Goal: Task Accomplishment & Management: Use online tool/utility

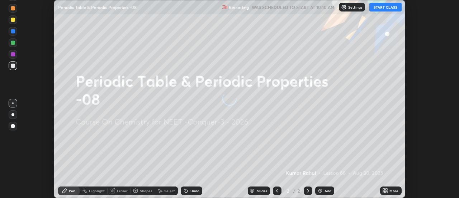
scroll to position [198, 459]
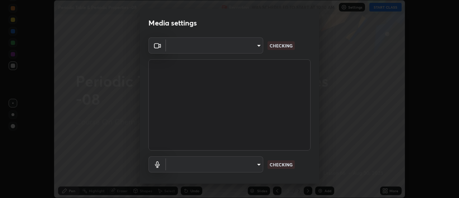
click at [255, 50] on body "Erase all Periodic Table & Periodic Properties -08 Recording WAS SCHEDULED TO S…" at bounding box center [229, 99] width 459 height 198
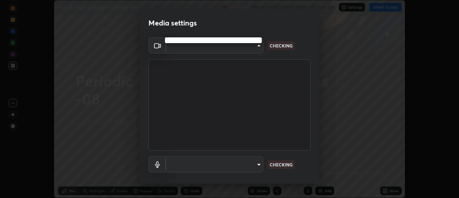
click at [249, 51] on div at bounding box center [229, 99] width 459 height 198
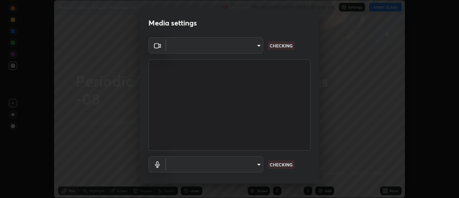
type input "abd1dd8f698bdb7170c938d45ed7c5a449073cf79ef4f8923fa8d1de0ad96843"
type input "a8a5a171c24800b48f3f78118fe5f2b2d48ca2aa2d62c989cd4de23f99d06a7d"
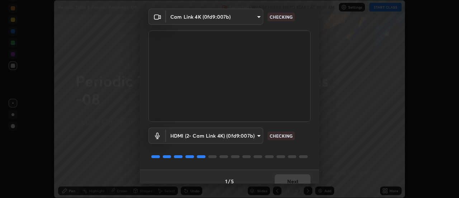
scroll to position [38, 0]
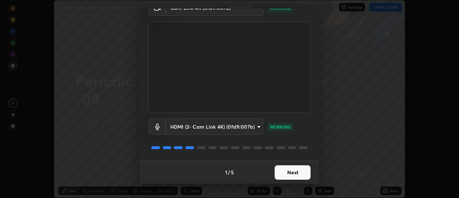
click at [291, 171] on button "Next" at bounding box center [293, 172] width 36 height 14
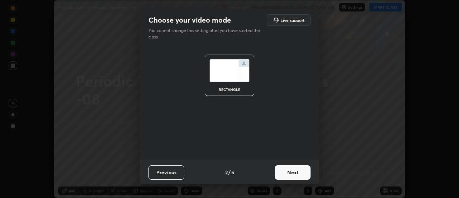
click at [296, 173] on button "Next" at bounding box center [293, 172] width 36 height 14
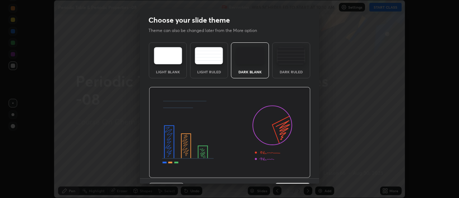
click at [301, 175] on img at bounding box center [230, 132] width 162 height 91
click at [307, 176] on img at bounding box center [230, 132] width 162 height 91
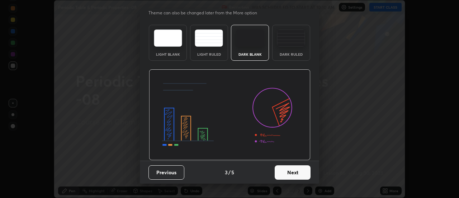
click at [295, 169] on button "Next" at bounding box center [293, 172] width 36 height 14
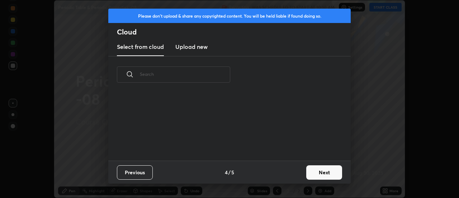
scroll to position [0, 0]
click at [308, 169] on button "Next" at bounding box center [325, 172] width 36 height 14
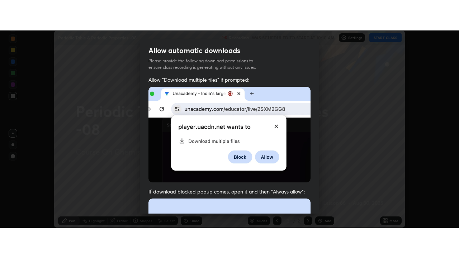
scroll to position [184, 0]
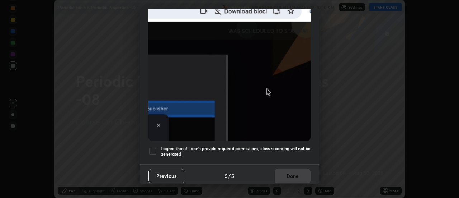
click at [158, 147] on div "I agree that if I don't provide required permissions, class recording will not …" at bounding box center [230, 151] width 162 height 9
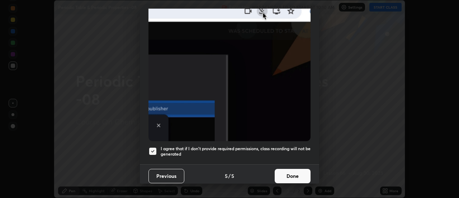
click at [287, 174] on button "Done" at bounding box center [293, 176] width 36 height 14
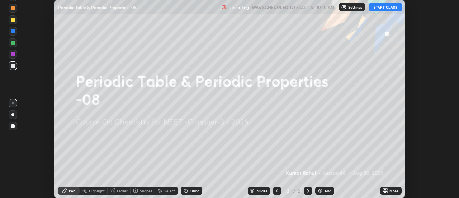
click at [392, 190] on div "More" at bounding box center [394, 191] width 9 height 4
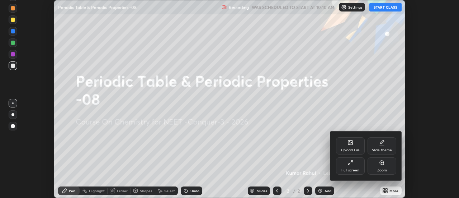
click at [350, 170] on div "Full screen" at bounding box center [351, 170] width 18 height 4
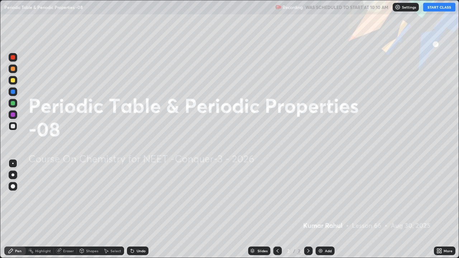
scroll to position [258, 459]
click at [401, 10] on img at bounding box center [398, 7] width 6 height 6
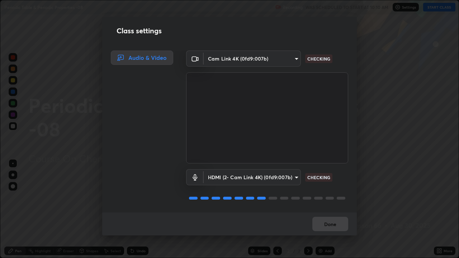
scroll to position [1, 0]
click at [331, 197] on button "Done" at bounding box center [331, 224] width 36 height 14
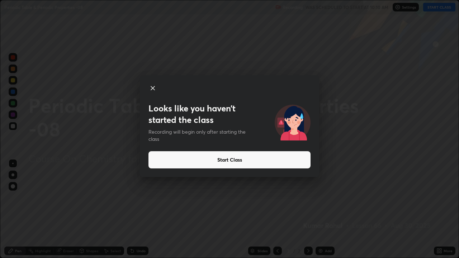
click at [222, 161] on button "Start Class" at bounding box center [230, 159] width 162 height 17
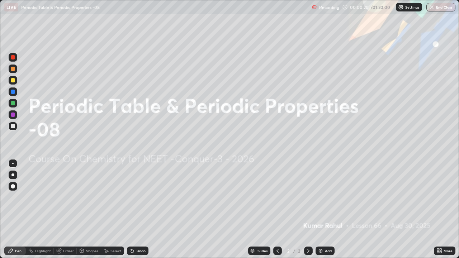
click at [329, 197] on div "Add" at bounding box center [328, 251] width 7 height 4
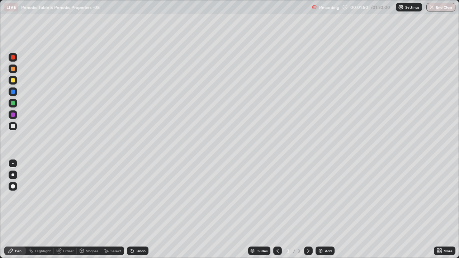
click at [14, 174] on div at bounding box center [12, 175] width 3 height 3
click at [13, 174] on div at bounding box center [12, 175] width 3 height 3
click at [13, 81] on div at bounding box center [13, 80] width 4 height 4
click at [70, 197] on div "Eraser" at bounding box center [68, 251] width 11 height 4
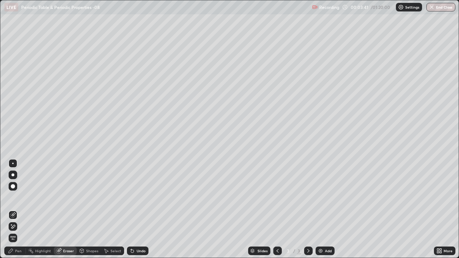
click at [19, 197] on div "Pen" at bounding box center [18, 251] width 6 height 4
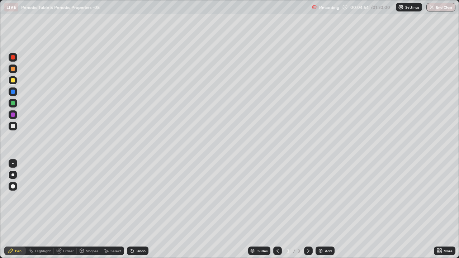
click at [308, 197] on icon at bounding box center [309, 251] width 6 height 6
click at [329, 197] on div "Add" at bounding box center [328, 251] width 7 height 4
click at [13, 126] on div at bounding box center [13, 126] width 4 height 4
click at [277, 197] on icon at bounding box center [278, 251] width 2 height 4
click at [308, 197] on icon at bounding box center [309, 251] width 6 height 6
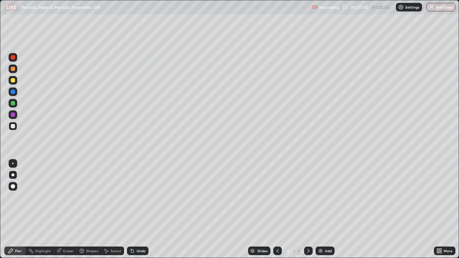
click at [307, 197] on icon at bounding box center [309, 251] width 6 height 6
click at [325, 197] on div "Add" at bounding box center [328, 251] width 7 height 4
click at [308, 197] on icon at bounding box center [309, 251] width 6 height 6
click at [328, 197] on div "Add" at bounding box center [328, 251] width 7 height 4
click at [281, 197] on div at bounding box center [277, 251] width 9 height 9
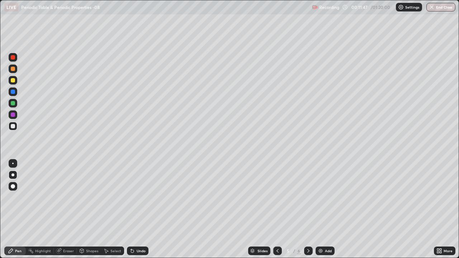
click at [277, 197] on icon at bounding box center [278, 251] width 6 height 6
click at [311, 197] on div at bounding box center [308, 251] width 9 height 9
click at [280, 197] on div at bounding box center [277, 251] width 9 height 9
click at [308, 197] on icon at bounding box center [309, 251] width 6 height 6
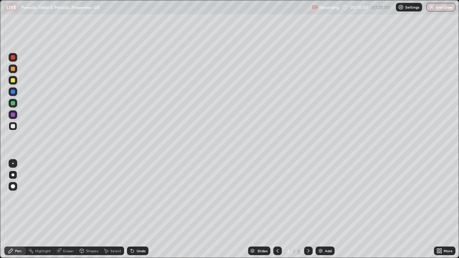
click at [308, 197] on icon at bounding box center [309, 251] width 6 height 6
click at [280, 197] on div at bounding box center [277, 251] width 9 height 9
click at [308, 197] on icon at bounding box center [309, 251] width 6 height 6
click at [311, 197] on icon at bounding box center [309, 251] width 6 height 6
click at [277, 197] on icon at bounding box center [278, 251] width 6 height 6
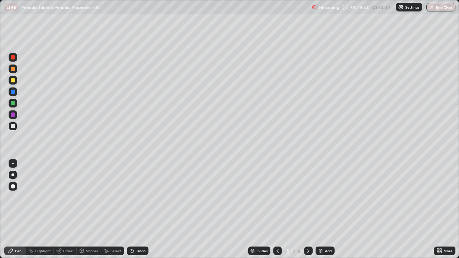
click at [308, 197] on icon at bounding box center [309, 251] width 6 height 6
click at [16, 126] on div at bounding box center [13, 126] width 9 height 9
click at [13, 82] on div at bounding box center [13, 80] width 4 height 4
click at [15, 81] on div at bounding box center [13, 80] width 4 height 4
click at [309, 197] on icon at bounding box center [309, 251] width 6 height 6
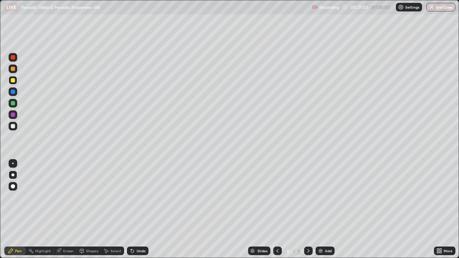
click at [327, 197] on div "Add" at bounding box center [325, 251] width 19 height 9
click at [308, 197] on icon at bounding box center [309, 251] width 6 height 6
click at [331, 197] on div "Add" at bounding box center [328, 251] width 7 height 4
click at [278, 197] on icon at bounding box center [278, 251] width 6 height 6
click at [308, 197] on icon at bounding box center [309, 251] width 2 height 4
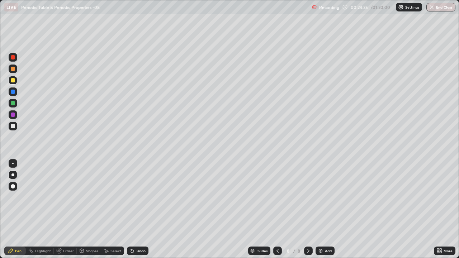
click at [70, 197] on div "Eraser" at bounding box center [68, 251] width 11 height 4
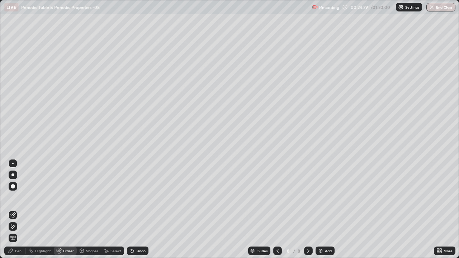
click at [21, 197] on div "Pen" at bounding box center [18, 251] width 6 height 4
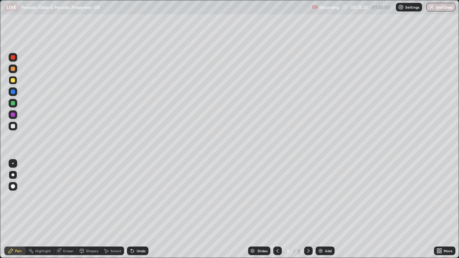
click at [325, 197] on div "Add" at bounding box center [328, 251] width 7 height 4
click at [73, 197] on div "Eraser" at bounding box center [68, 251] width 11 height 4
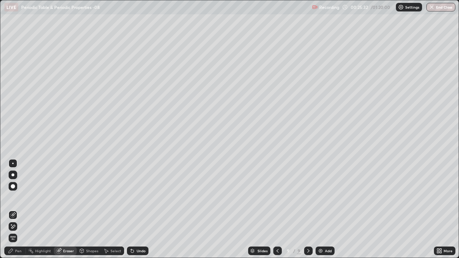
click at [21, 197] on div "Pen" at bounding box center [15, 251] width 22 height 9
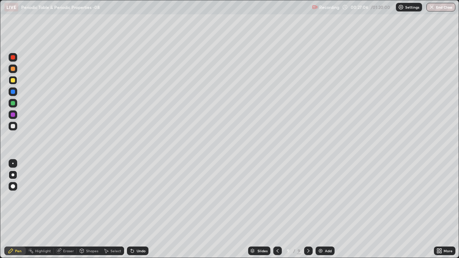
click at [307, 197] on icon at bounding box center [309, 251] width 6 height 6
click at [327, 197] on div "Add" at bounding box center [328, 251] width 7 height 4
click at [308, 197] on icon at bounding box center [309, 251] width 6 height 6
click at [326, 197] on div "Add" at bounding box center [328, 251] width 7 height 4
click at [308, 197] on icon at bounding box center [309, 251] width 6 height 6
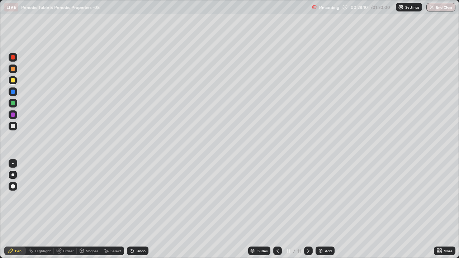
click at [325, 197] on div "Add" at bounding box center [328, 251] width 7 height 4
click at [308, 197] on icon at bounding box center [309, 251] width 6 height 6
click at [330, 197] on div "Add" at bounding box center [328, 251] width 7 height 4
click at [308, 197] on icon at bounding box center [309, 251] width 2 height 4
click at [323, 197] on div "Add" at bounding box center [325, 251] width 19 height 9
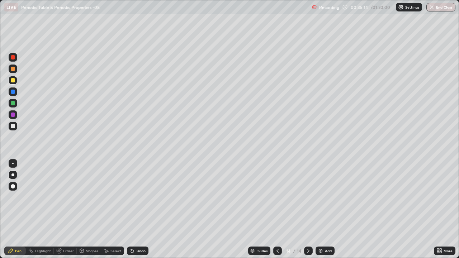
click at [308, 197] on icon at bounding box center [309, 251] width 6 height 6
click at [328, 197] on div "Add" at bounding box center [328, 251] width 7 height 4
click at [308, 197] on icon at bounding box center [309, 251] width 6 height 6
click at [326, 197] on div "Add" at bounding box center [325, 251] width 19 height 9
click at [69, 197] on div "Eraser" at bounding box center [65, 251] width 23 height 9
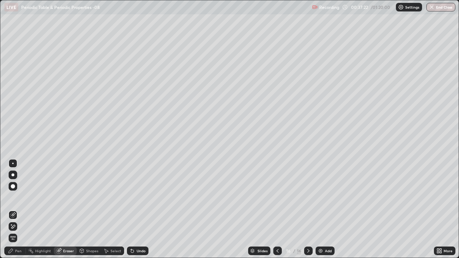
click at [18, 197] on div "Pen" at bounding box center [18, 251] width 6 height 4
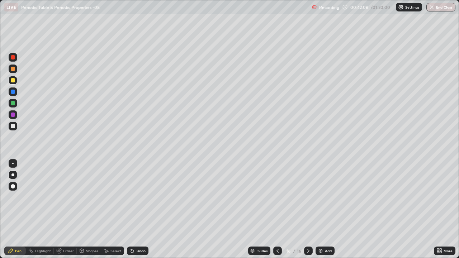
click at [308, 197] on icon at bounding box center [309, 251] width 6 height 6
click at [326, 197] on div "Add" at bounding box center [328, 251] width 7 height 4
click at [277, 197] on icon at bounding box center [278, 251] width 6 height 6
click at [276, 197] on div at bounding box center [277, 251] width 9 height 14
click at [276, 197] on icon at bounding box center [278, 251] width 6 height 6
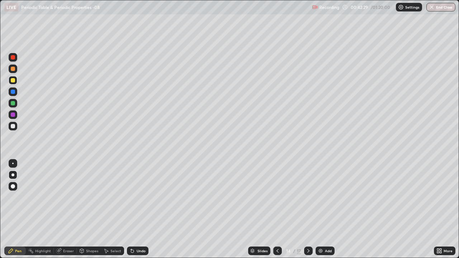
click at [277, 197] on icon at bounding box center [278, 251] width 2 height 4
click at [277, 197] on icon at bounding box center [278, 251] width 6 height 6
click at [276, 197] on icon at bounding box center [278, 251] width 6 height 6
click at [308, 197] on icon at bounding box center [309, 251] width 6 height 6
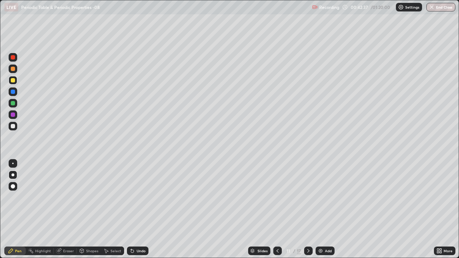
click at [308, 197] on icon at bounding box center [309, 251] width 6 height 6
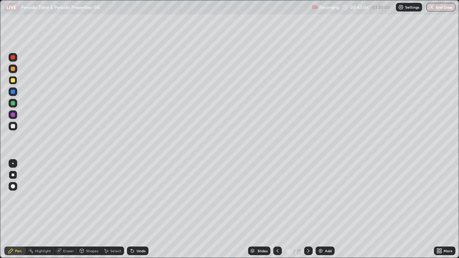
click at [310, 197] on div at bounding box center [308, 251] width 9 height 9
click at [277, 197] on icon at bounding box center [278, 251] width 6 height 6
click at [310, 197] on div at bounding box center [308, 251] width 9 height 9
click at [67, 197] on div "Eraser" at bounding box center [68, 251] width 11 height 4
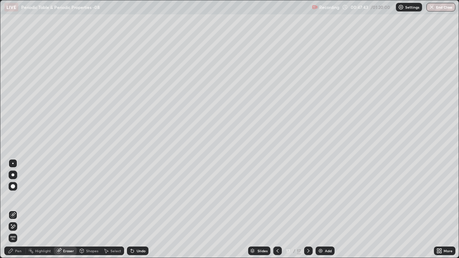
click at [21, 197] on div "Pen" at bounding box center [18, 251] width 6 height 4
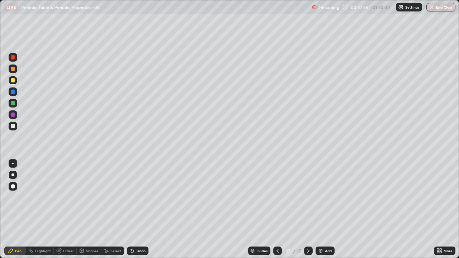
click at [328, 197] on div "Add" at bounding box center [325, 251] width 19 height 9
click at [70, 197] on div "Eraser" at bounding box center [68, 251] width 11 height 4
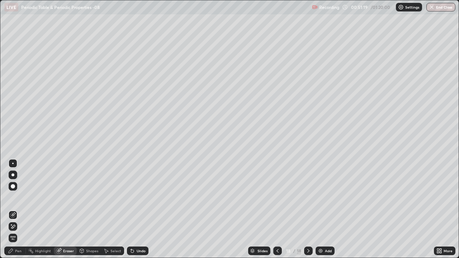
click at [19, 197] on div "Pen" at bounding box center [15, 251] width 22 height 9
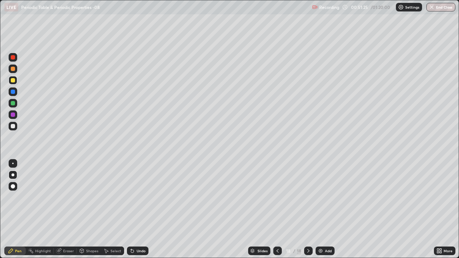
click at [67, 197] on div "Eraser" at bounding box center [68, 251] width 11 height 4
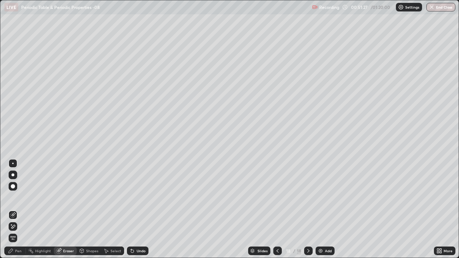
click at [20, 197] on div "Pen" at bounding box center [18, 251] width 6 height 4
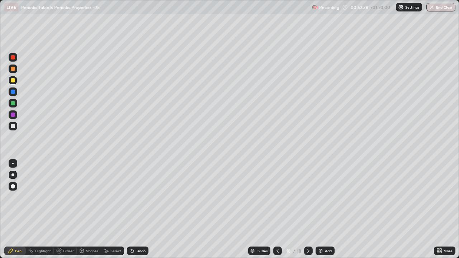
click at [309, 197] on icon at bounding box center [309, 251] width 6 height 6
click at [330, 197] on div "Add" at bounding box center [328, 251] width 7 height 4
click at [67, 197] on div "Eraser" at bounding box center [68, 251] width 11 height 4
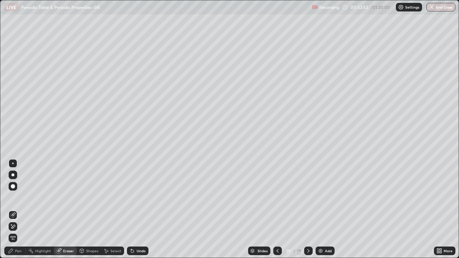
click at [17, 197] on div "Pen" at bounding box center [15, 251] width 22 height 9
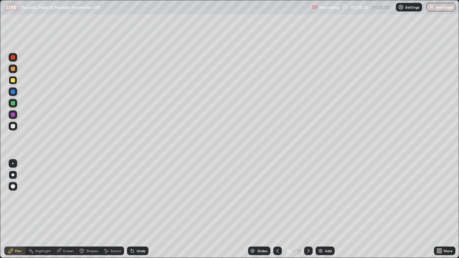
click at [308, 197] on icon at bounding box center [309, 251] width 6 height 6
click at [330, 197] on div "Add" at bounding box center [328, 251] width 7 height 4
click at [326, 197] on div "Add" at bounding box center [329, 251] width 7 height 4
click at [277, 197] on icon at bounding box center [278, 251] width 6 height 6
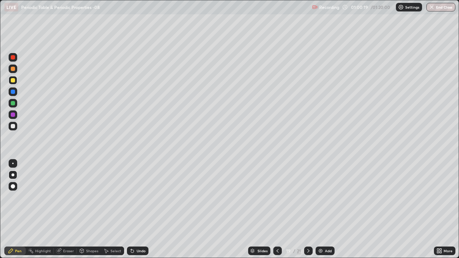
click at [277, 197] on icon at bounding box center [278, 251] width 6 height 6
click at [278, 197] on icon at bounding box center [278, 251] width 6 height 6
click at [280, 197] on div at bounding box center [277, 251] width 9 height 9
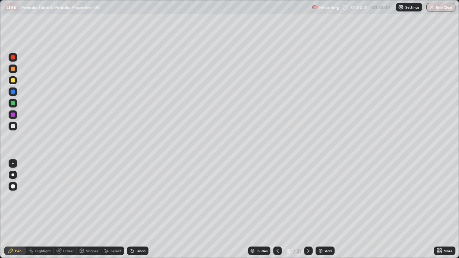
click at [280, 197] on div at bounding box center [277, 251] width 9 height 9
click at [277, 197] on icon at bounding box center [278, 251] width 6 height 6
click at [278, 197] on icon at bounding box center [278, 251] width 6 height 6
click at [276, 197] on div at bounding box center [277, 251] width 9 height 9
click at [280, 197] on icon at bounding box center [278, 251] width 6 height 6
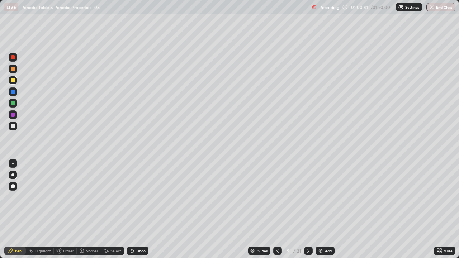
click at [278, 197] on div at bounding box center [277, 251] width 9 height 9
click at [280, 197] on div at bounding box center [277, 251] width 9 height 9
click at [278, 197] on icon at bounding box center [278, 251] width 6 height 6
click at [277, 197] on div at bounding box center [277, 251] width 9 height 9
click at [312, 197] on div at bounding box center [308, 251] width 9 height 9
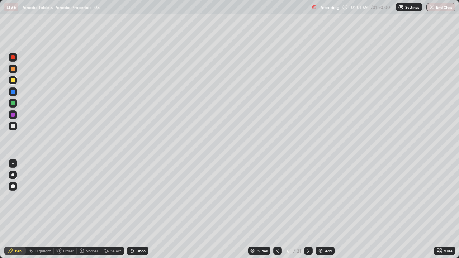
click at [307, 197] on icon at bounding box center [309, 251] width 6 height 6
click at [308, 197] on icon at bounding box center [309, 251] width 6 height 6
click at [309, 197] on icon at bounding box center [309, 251] width 6 height 6
click at [308, 197] on icon at bounding box center [309, 251] width 6 height 6
click at [310, 197] on div at bounding box center [308, 251] width 9 height 9
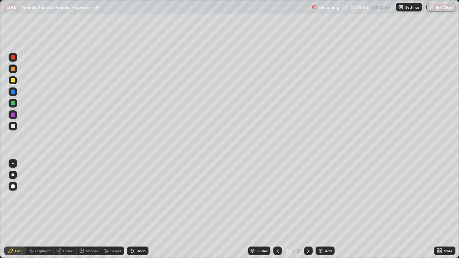
click at [309, 197] on icon at bounding box center [309, 251] width 6 height 6
click at [308, 197] on icon at bounding box center [309, 251] width 6 height 6
click at [439, 9] on button "End Class" at bounding box center [441, 7] width 28 height 9
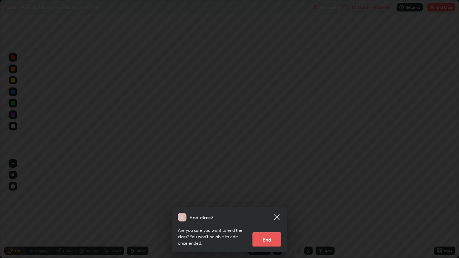
click at [267, 197] on button "End" at bounding box center [267, 240] width 29 height 14
